Goal: Find specific page/section: Find specific page/section

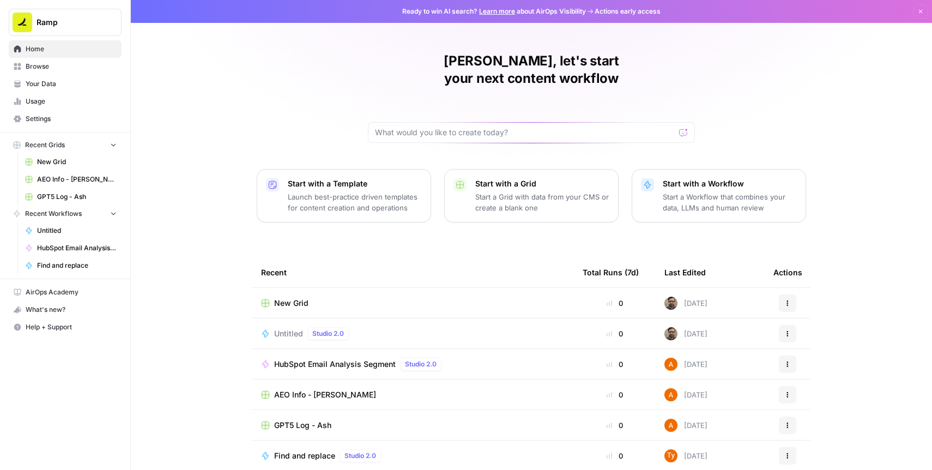
click at [337, 288] on td "New Grid" at bounding box center [412, 303] width 321 height 30
click at [312, 297] on div "New Grid" at bounding box center [413, 302] width 304 height 11
